Goal: Contribute content

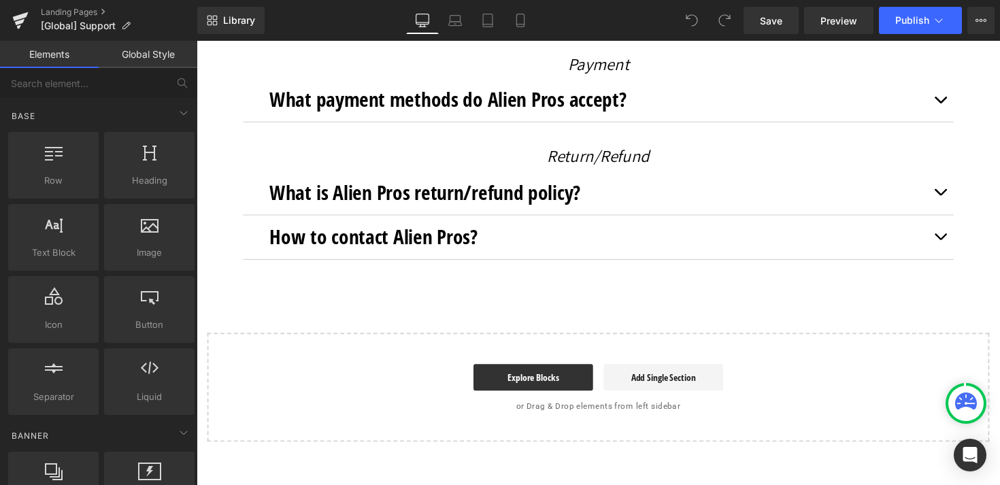
scroll to position [1050, 0]
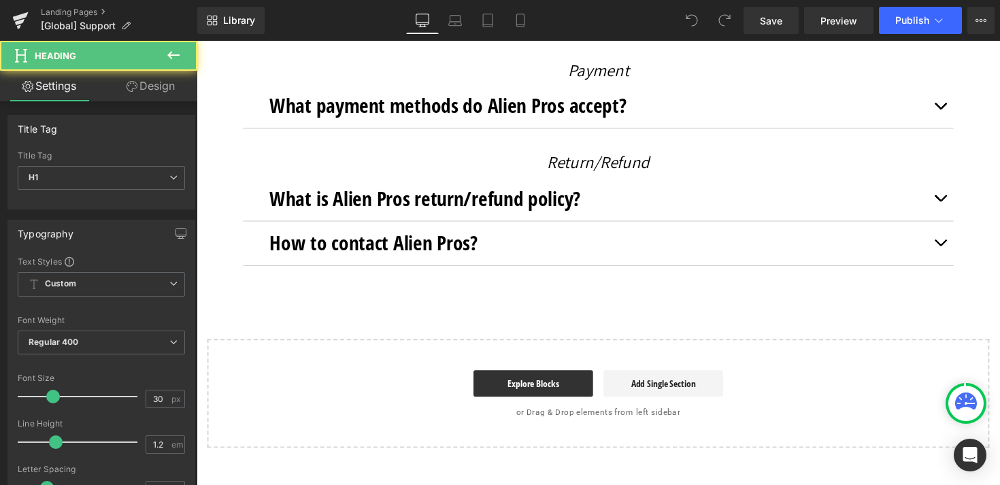
click at [589, 247] on div "How to contact Alien Pros? Heading" at bounding box center [608, 248] width 674 height 24
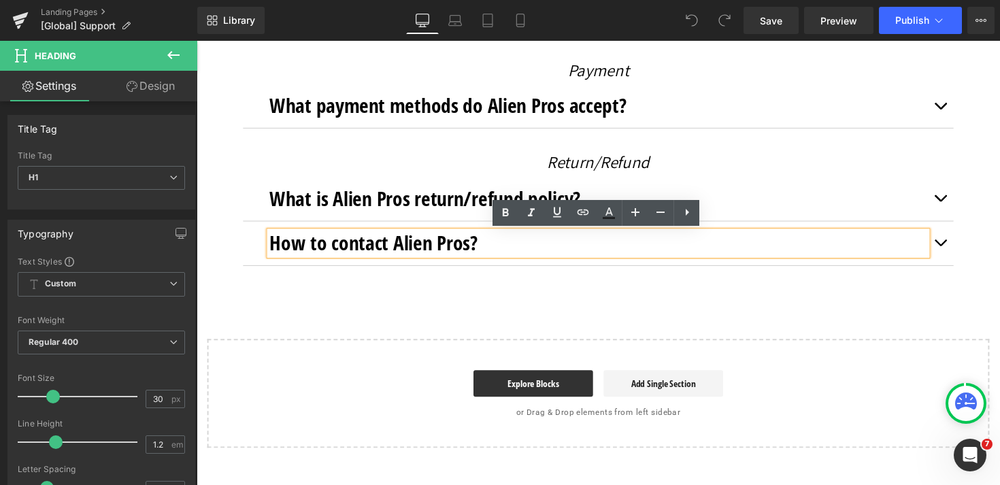
scroll to position [0, 0]
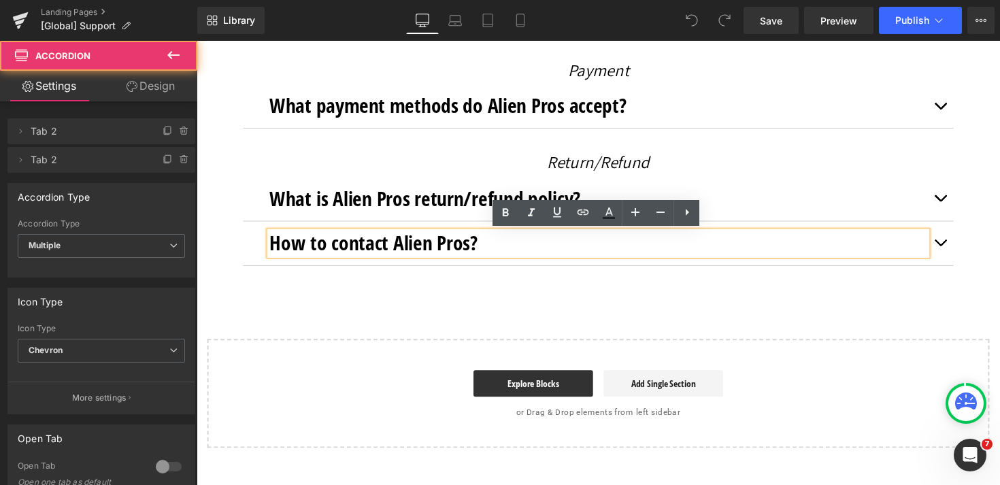
click at [959, 251] on span "button" at bounding box center [959, 251] width 0 height 0
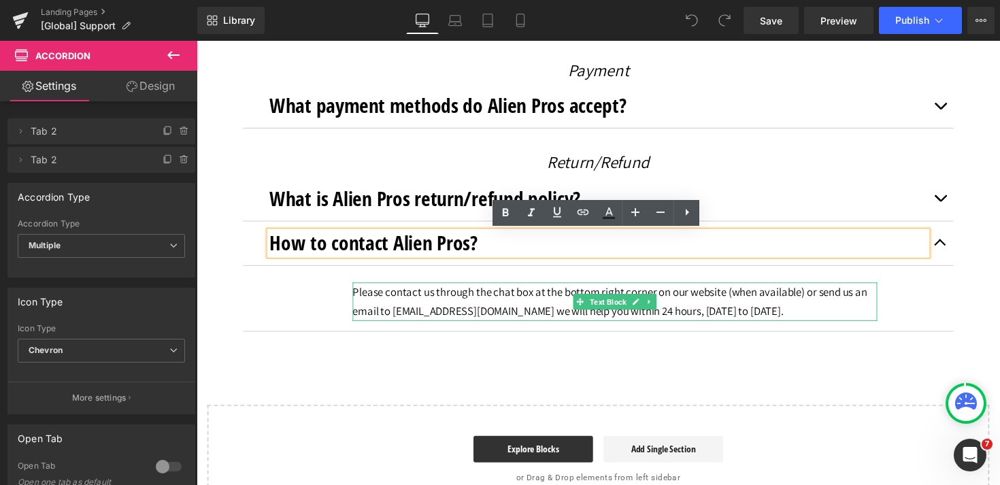
click at [546, 316] on div "Please contact us through the chat box at the bottom right corner on our websit…" at bounding box center [625, 307] width 537 height 39
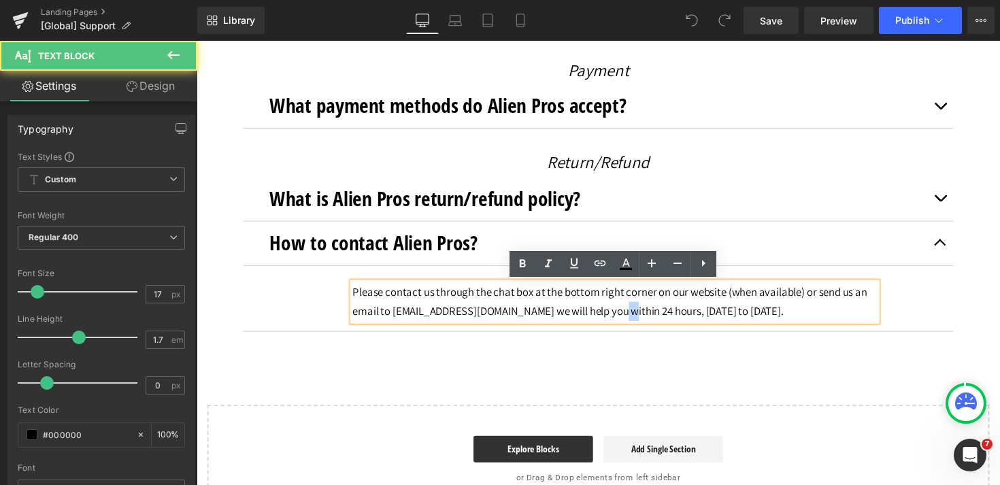
drag, startPoint x: 634, startPoint y: 320, endPoint x: 626, endPoint y: 320, distance: 8.2
click at [626, 320] on div "Please contact us through the chat box at the bottom right corner on our websit…" at bounding box center [625, 307] width 537 height 39
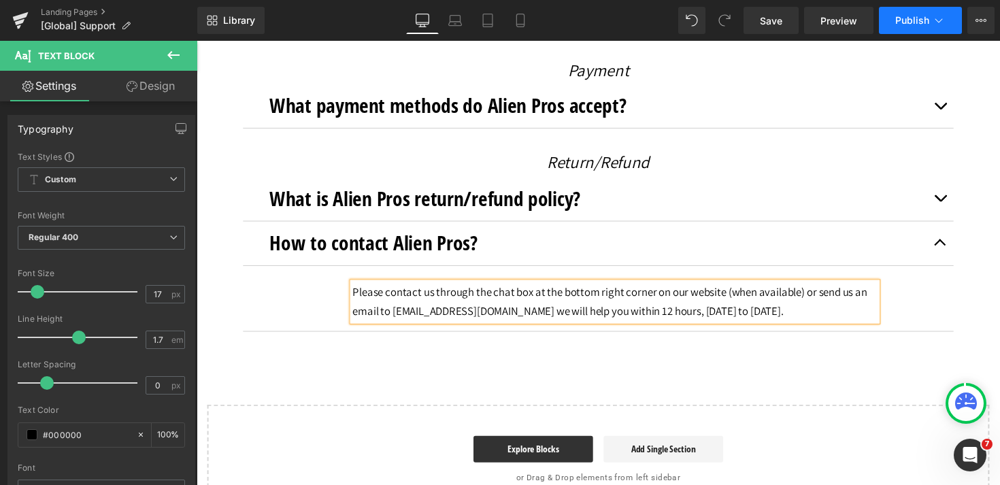
click at [919, 27] on button "Publish" at bounding box center [920, 20] width 83 height 27
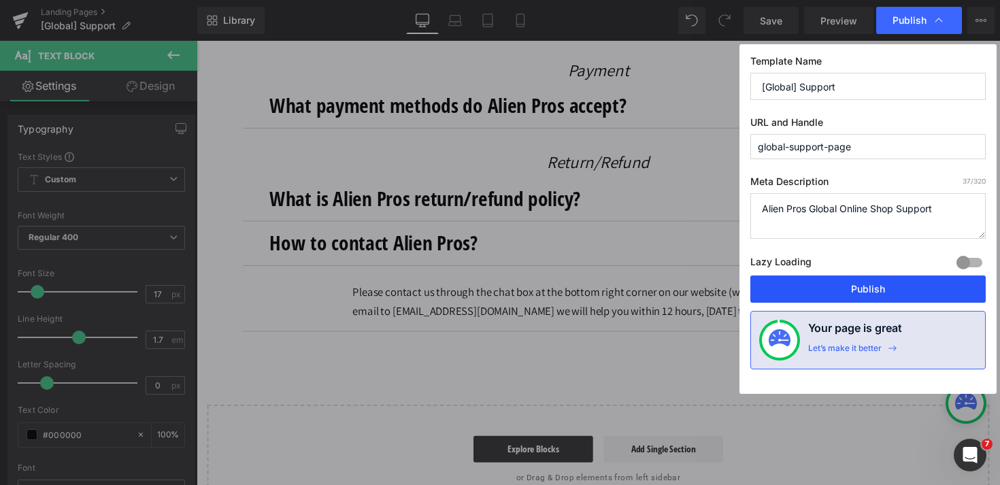
click at [874, 289] on button "Publish" at bounding box center [867, 289] width 235 height 27
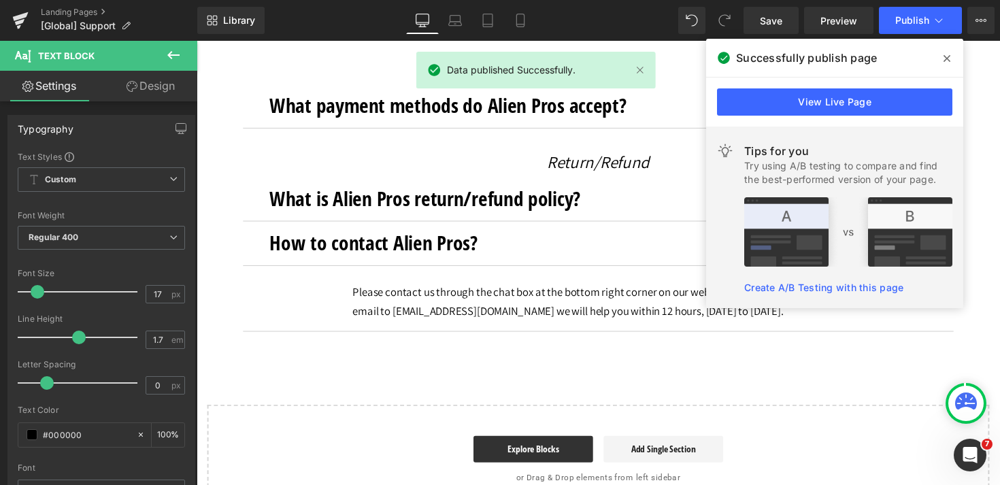
click at [948, 59] on icon at bounding box center [947, 58] width 7 height 7
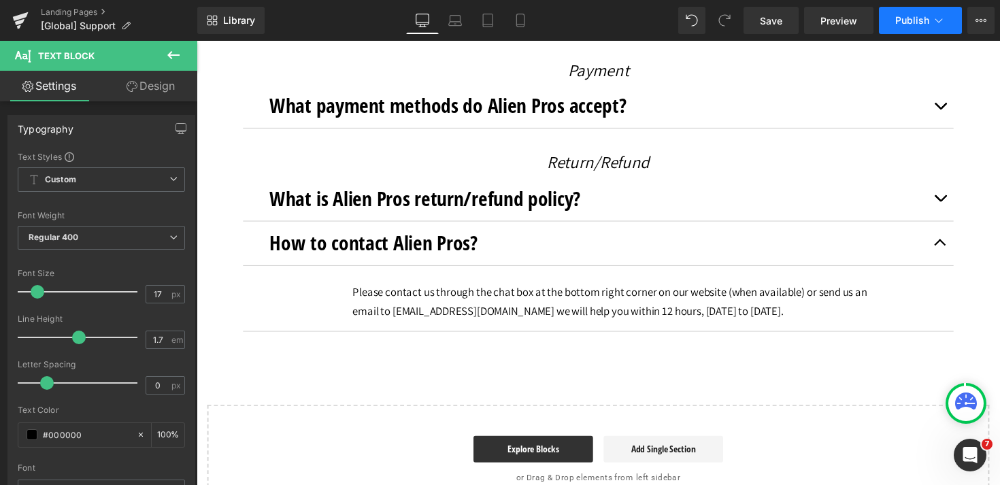
click at [907, 11] on button "Publish" at bounding box center [920, 20] width 83 height 27
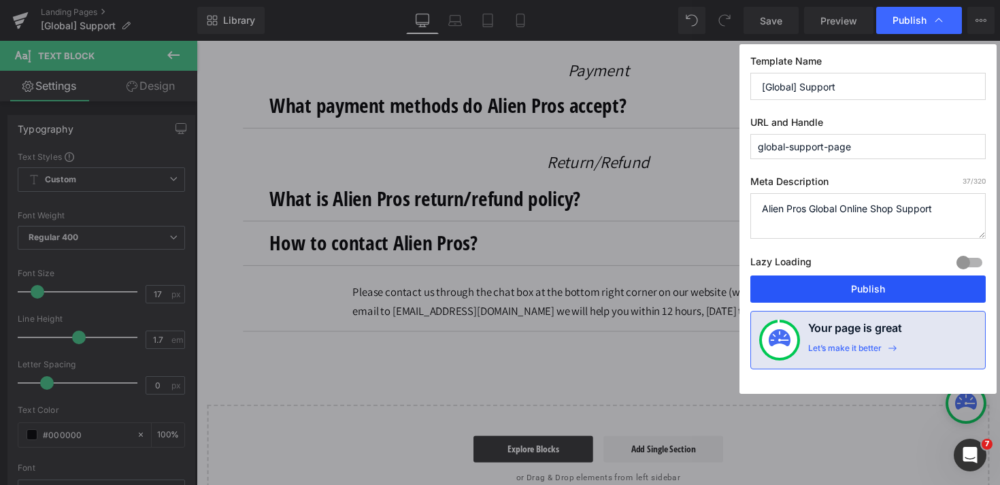
click at [820, 289] on button "Publish" at bounding box center [867, 289] width 235 height 27
